Goal: Contribute content

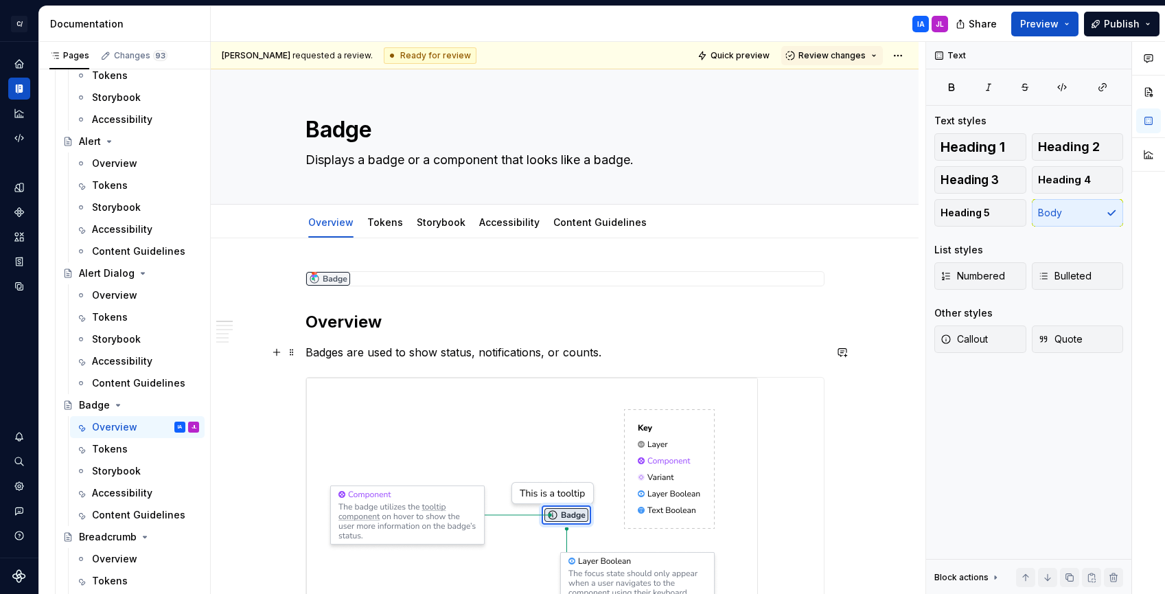
click at [650, 345] on p "Badges are used to show status, notifications, or counts." at bounding box center [565, 352] width 519 height 16
drag, startPoint x: 618, startPoint y: 355, endPoint x: 306, endPoint y: 357, distance: 311.7
type textarea "*"
click at [625, 152] on textarea "Displays a badge or a component that looks like a badge." at bounding box center [562, 160] width 519 height 22
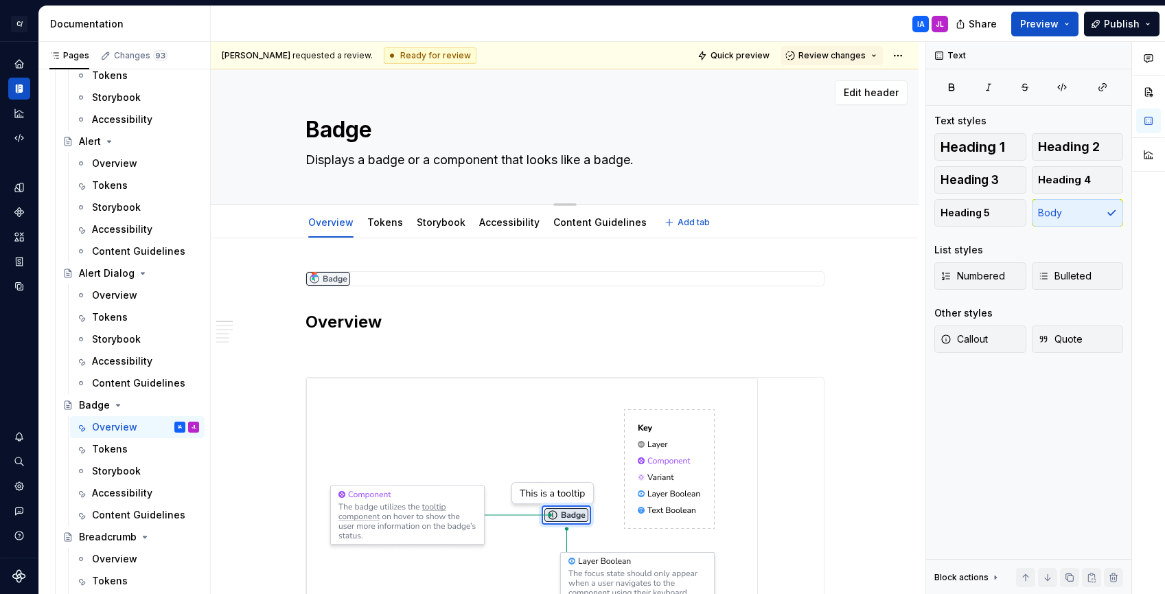
click at [646, 156] on textarea "Displays a badge or a component that looks like a badge." at bounding box center [562, 160] width 519 height 22
paste textarea "Badges are used to show status, notifications, or counts."
type textarea "Displays a badge or a component that looks like a badge.Badges are used to show…"
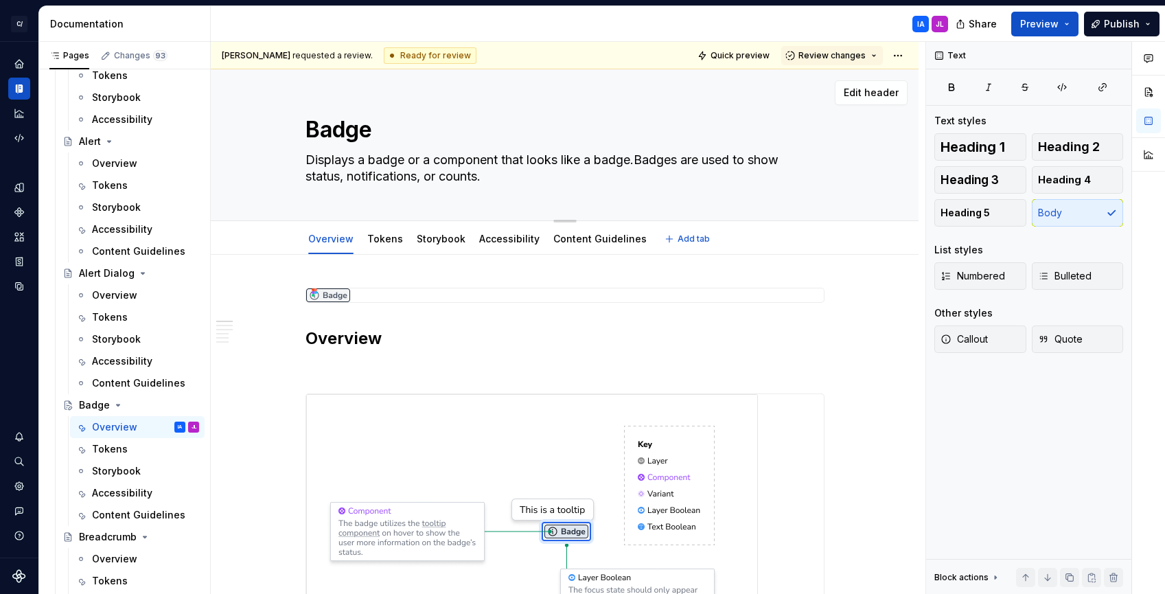
type textarea "*"
drag, startPoint x: 643, startPoint y: 160, endPoint x: 283, endPoint y: 163, distance: 360.5
click at [282, 163] on div "Badge Displays a badge or a component that looks like a badge.Badges are used t…" at bounding box center [565, 144] width 598 height 151
type textarea "Badges are used to show status, notifications, or counts."
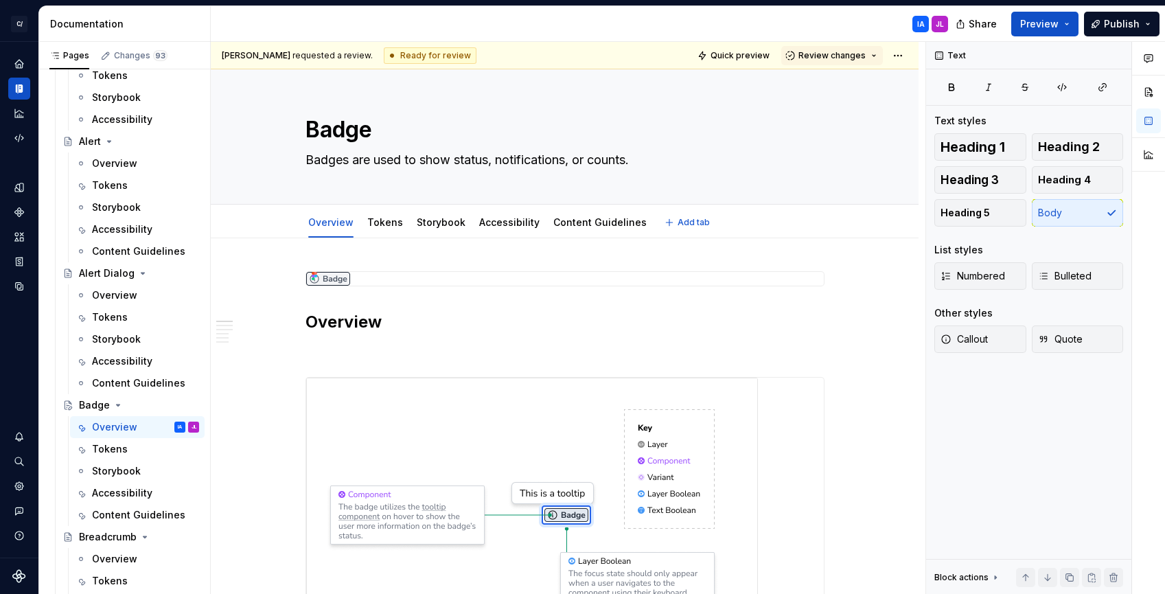
type textarea "*"
type textarea "Badges are used to show status, notifications, or counts."
click at [378, 353] on p at bounding box center [565, 352] width 519 height 16
click at [293, 354] on span at bounding box center [291, 352] width 11 height 19
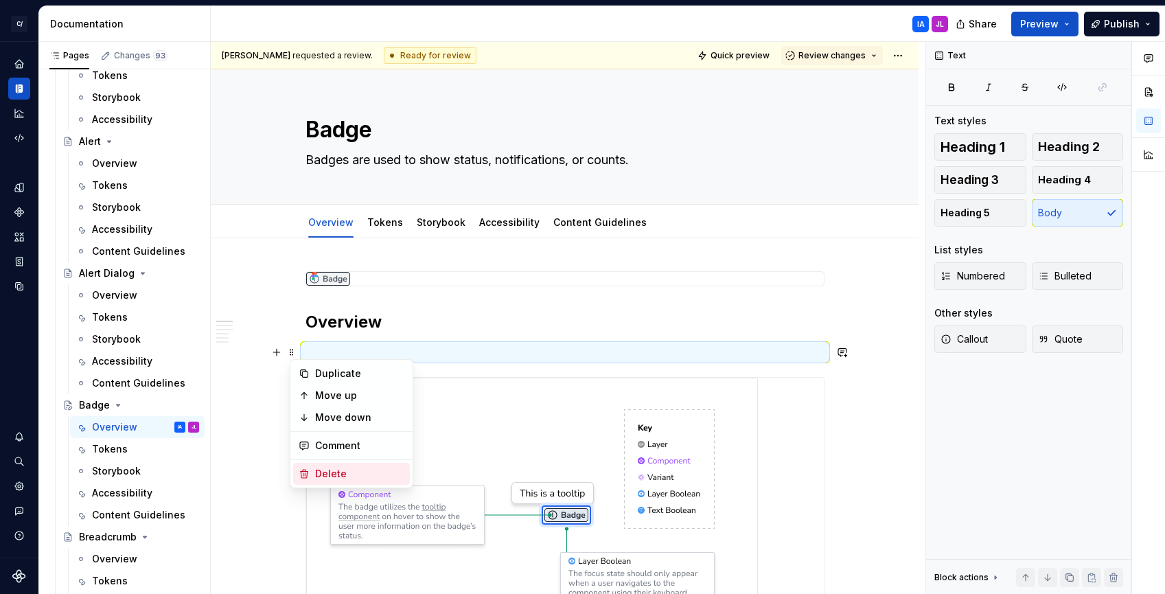
click at [325, 469] on div "Delete" at bounding box center [359, 474] width 89 height 14
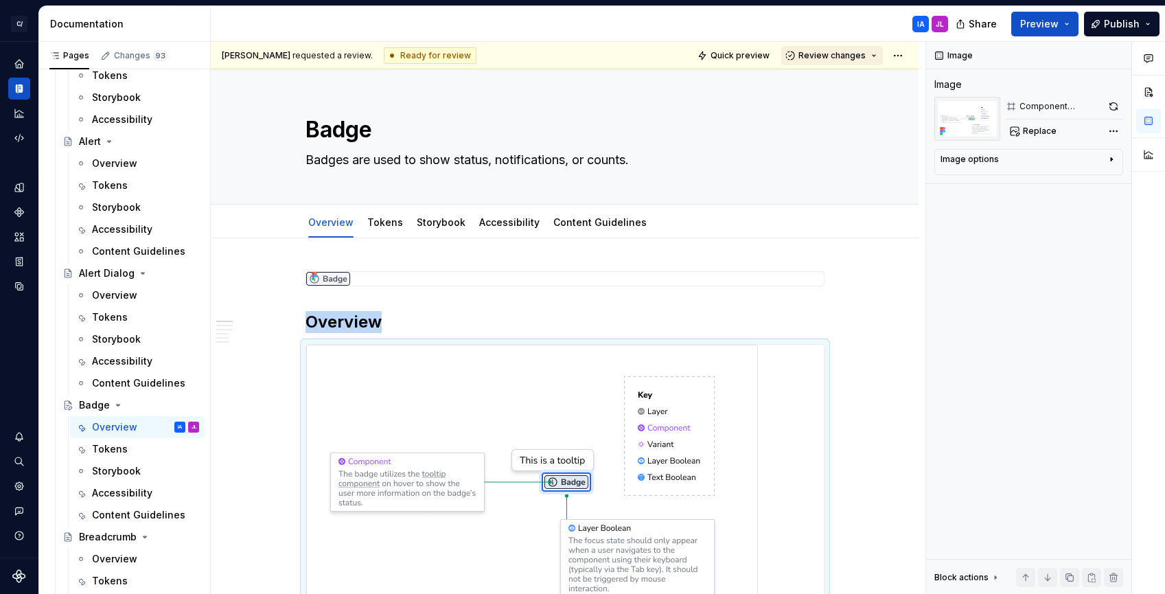
click at [842, 54] on span "Review changes" at bounding box center [832, 55] width 67 height 11
click at [878, 157] on div "Badge Badges are used to show status, notifications, or counts. Edit header" at bounding box center [565, 136] width 708 height 135
click at [880, 51] on button "Review changes" at bounding box center [832, 55] width 102 height 19
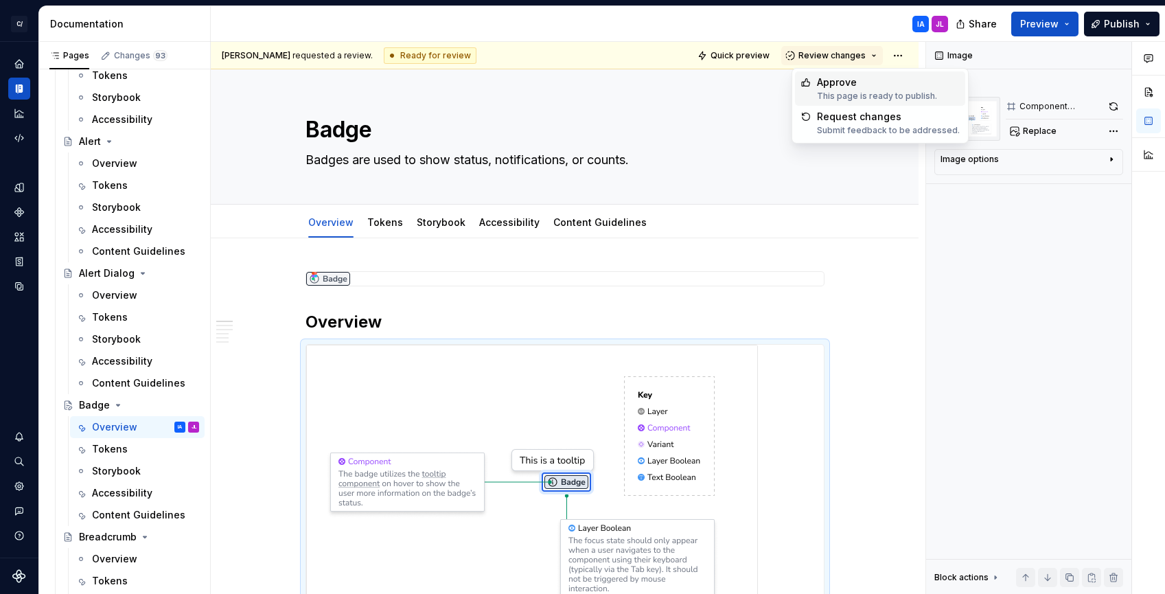
click at [865, 82] on div "Approve" at bounding box center [877, 83] width 120 height 14
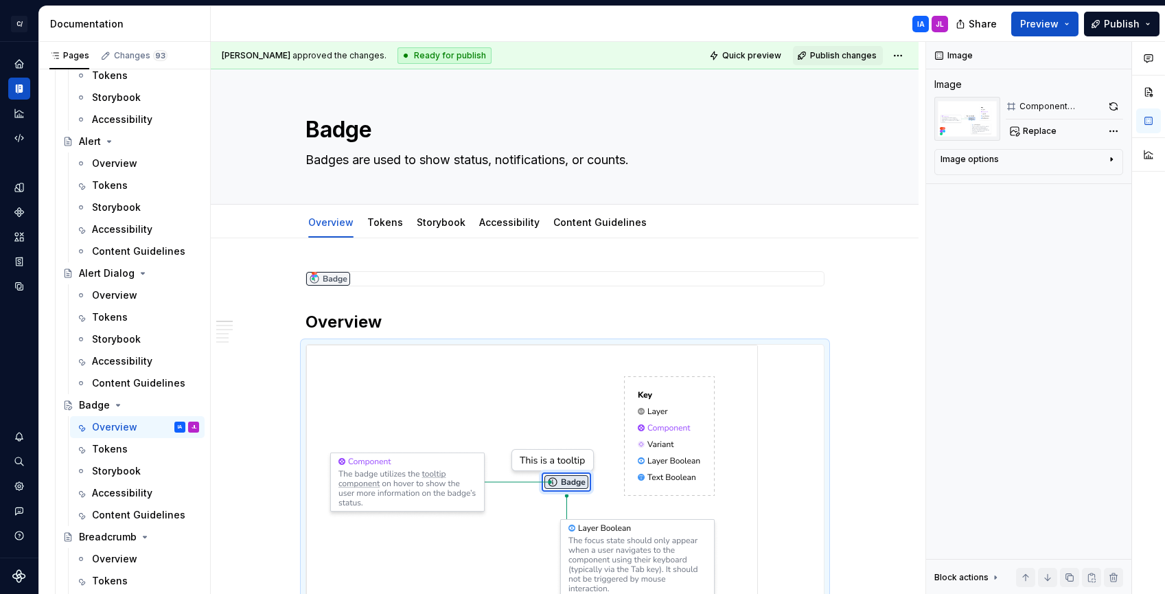
scroll to position [1112, 0]
type textarea "*"
